Goal: Information Seeking & Learning: Learn about a topic

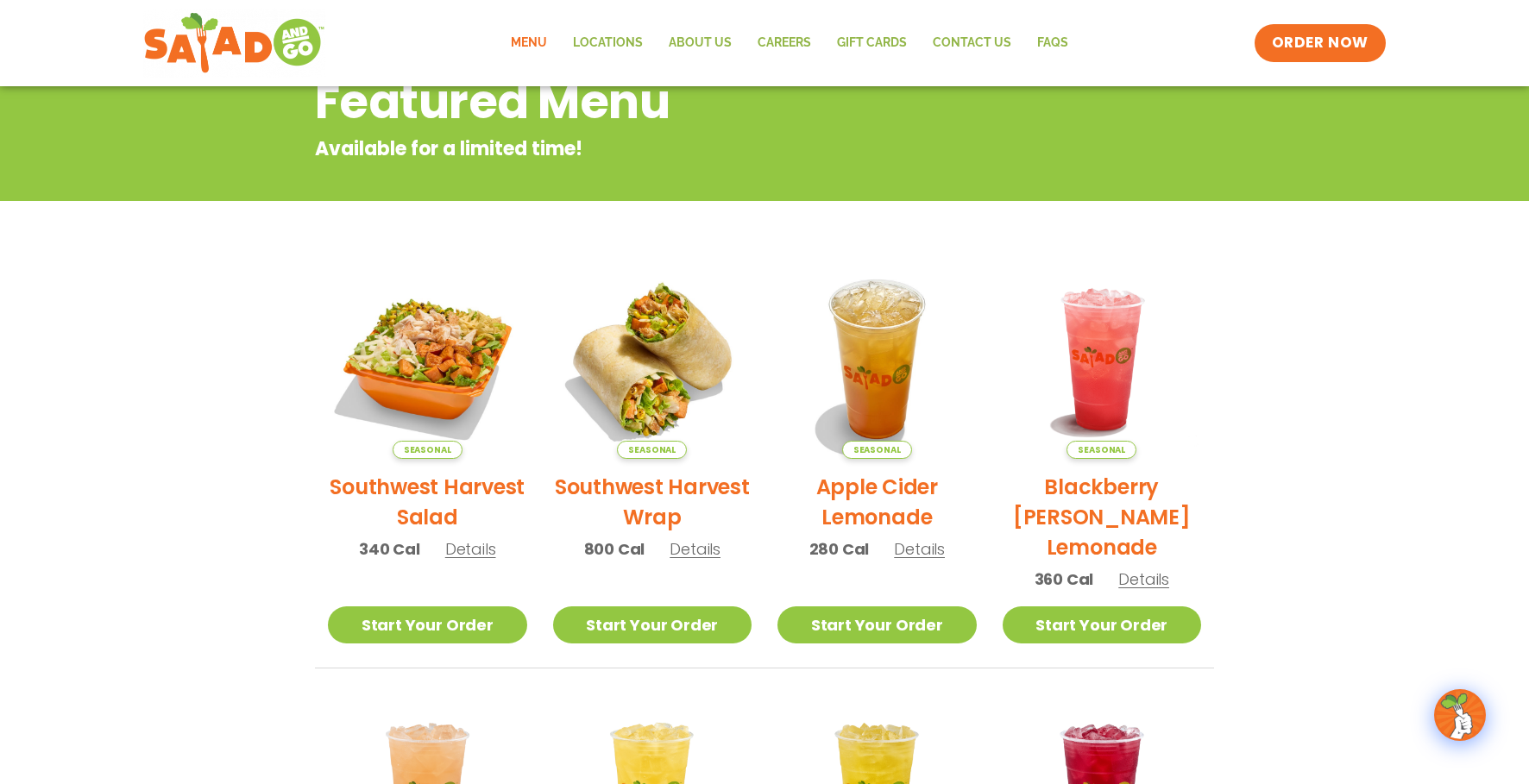
scroll to position [201, 0]
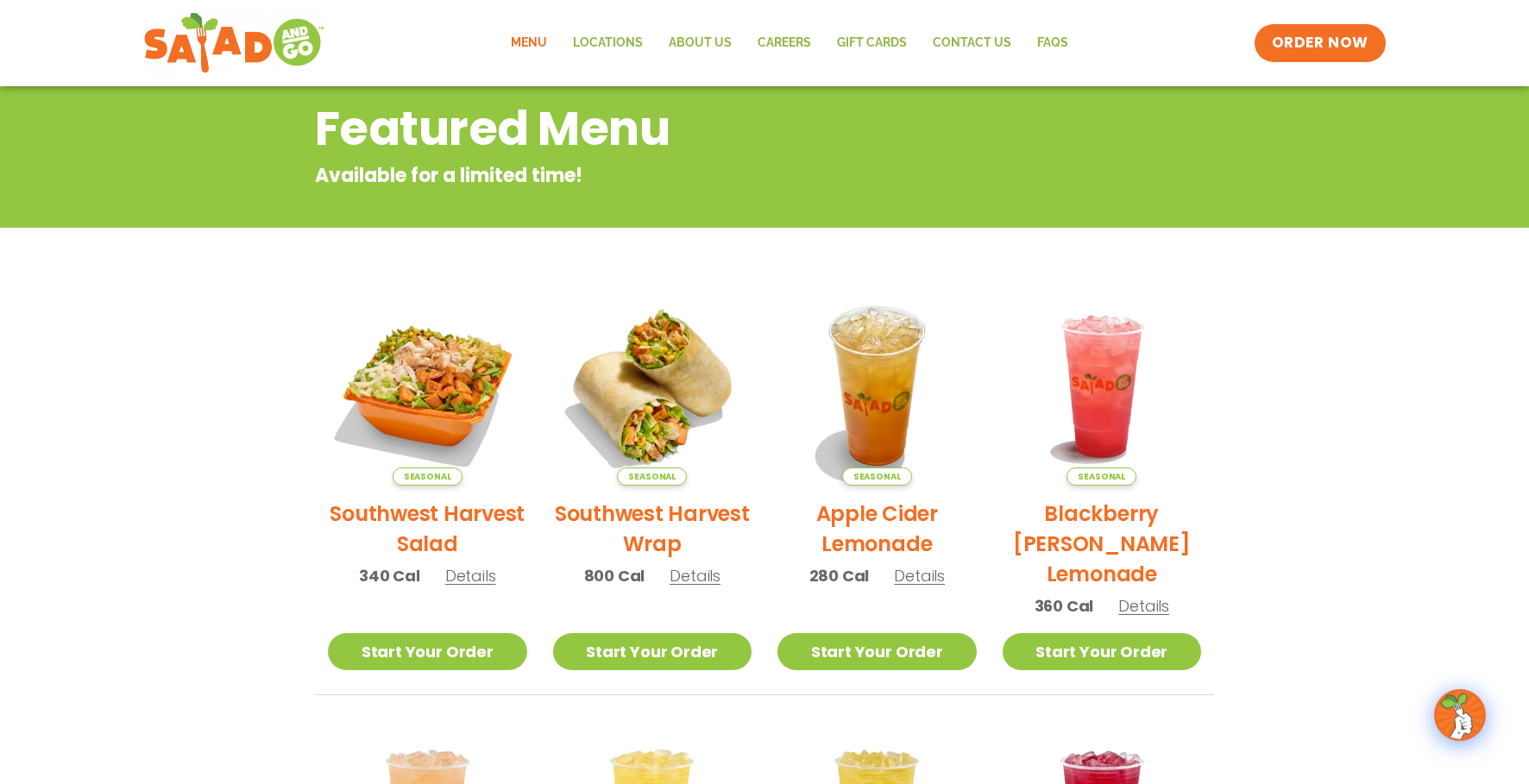
click at [533, 42] on link "Menu" at bounding box center [529, 43] width 63 height 40
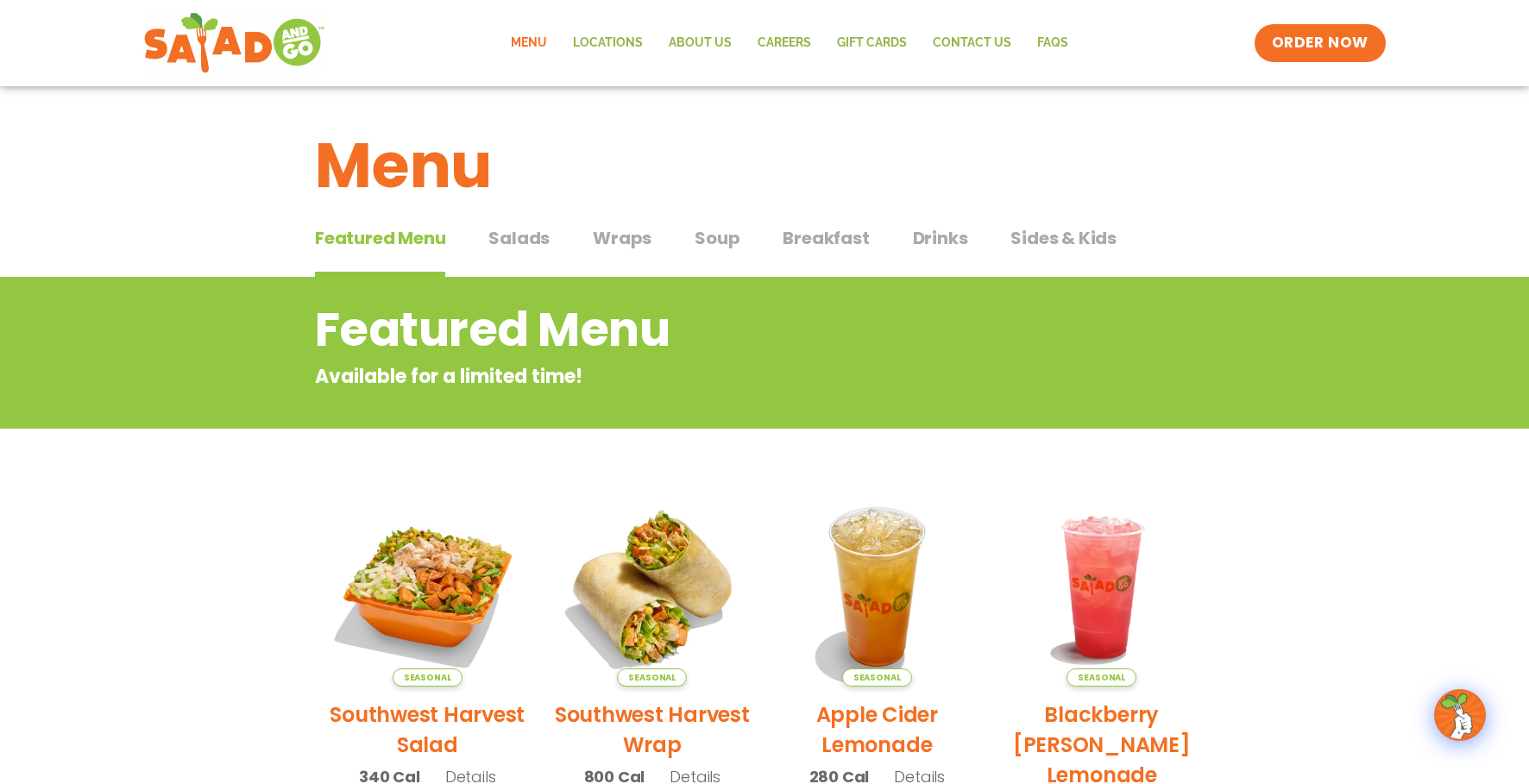
click at [710, 235] on span "Soup" at bounding box center [717, 238] width 45 height 26
